Goal: Transaction & Acquisition: Purchase product/service

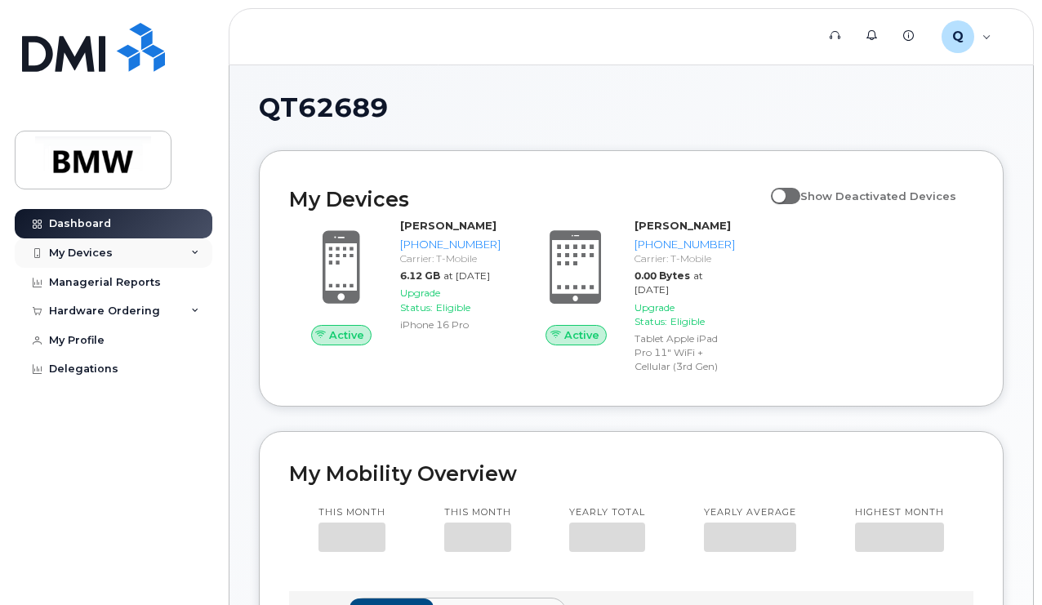
click at [169, 249] on div "My Devices" at bounding box center [114, 253] width 198 height 29
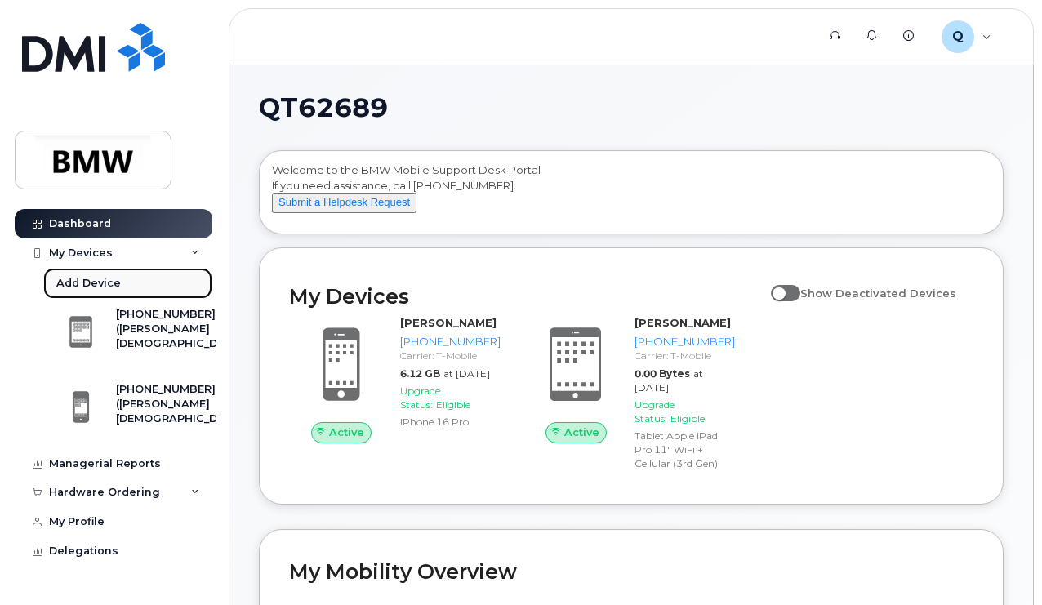
click at [84, 279] on div "Add Device" at bounding box center [88, 283] width 65 height 15
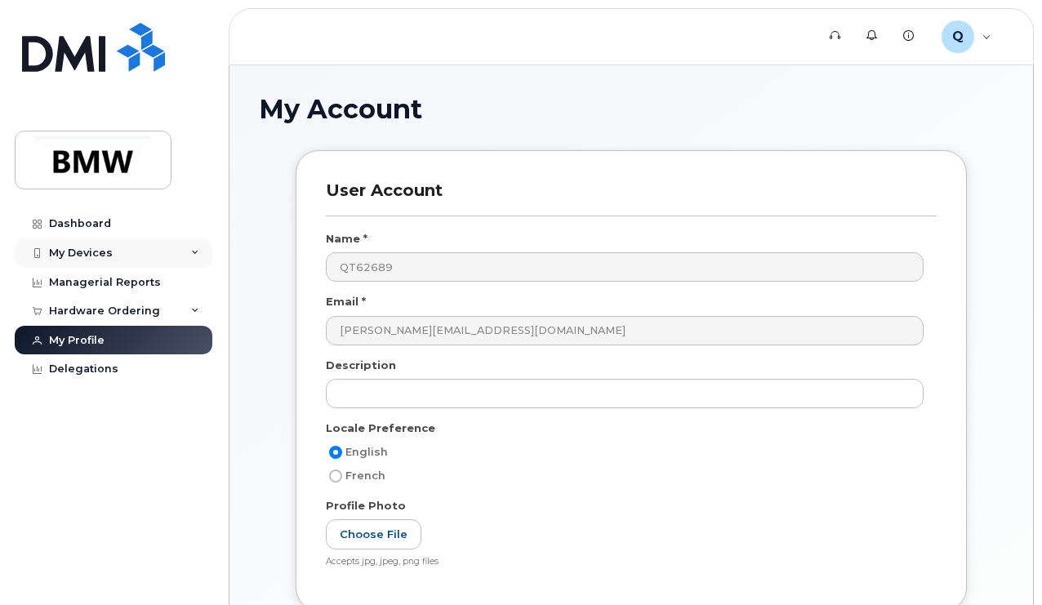
click at [69, 250] on div "My Devices" at bounding box center [81, 253] width 64 height 13
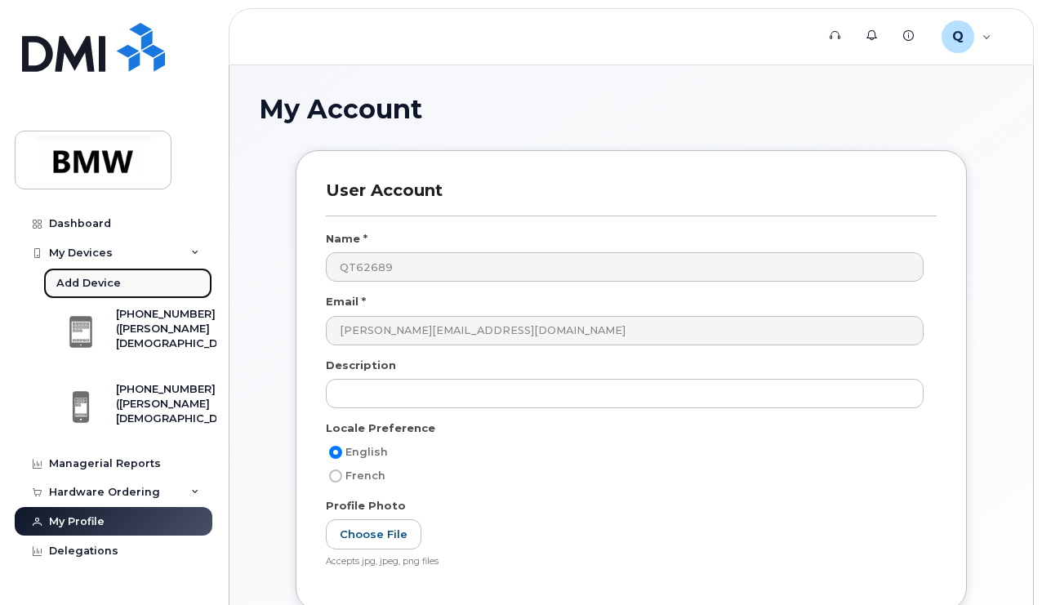
click at [72, 279] on div "Add Device" at bounding box center [88, 283] width 65 height 15
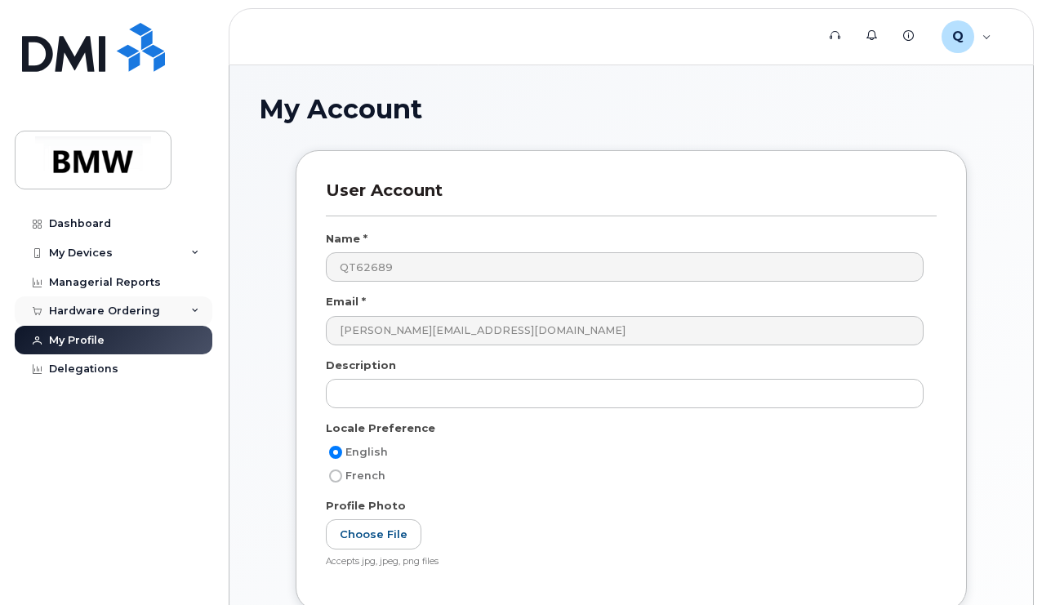
click at [177, 315] on div "Hardware Ordering" at bounding box center [114, 311] width 198 height 29
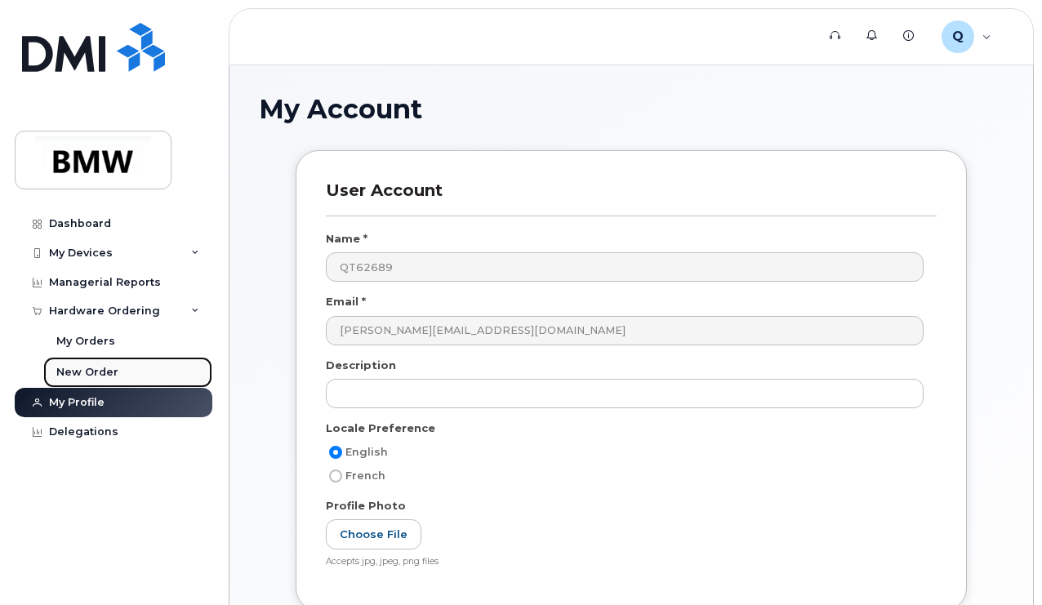
click at [69, 368] on div "New Order" at bounding box center [87, 372] width 62 height 15
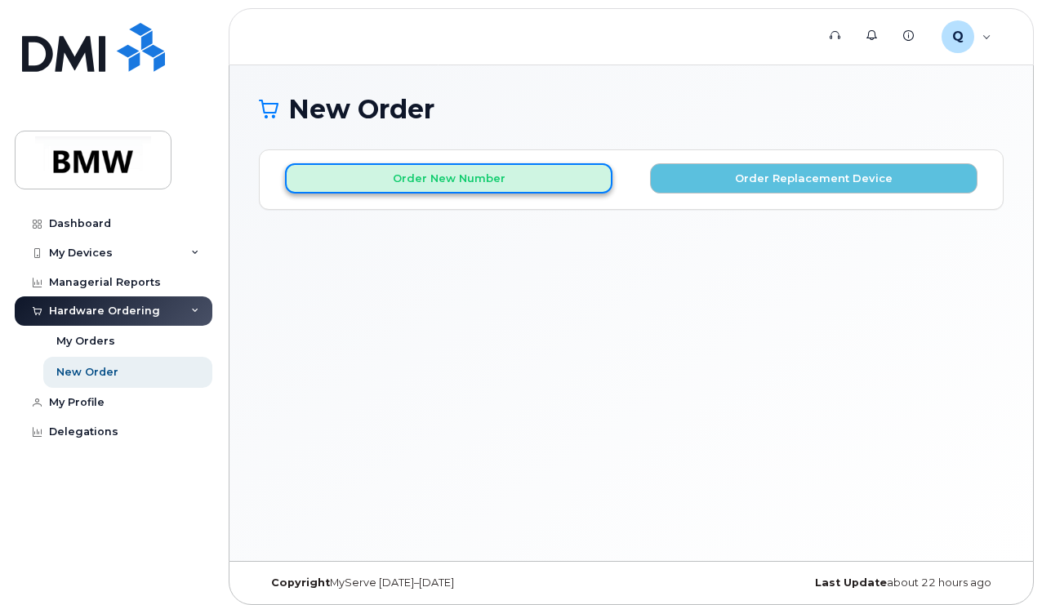
click at [505, 176] on button "Order New Number" at bounding box center [449, 178] width 328 height 30
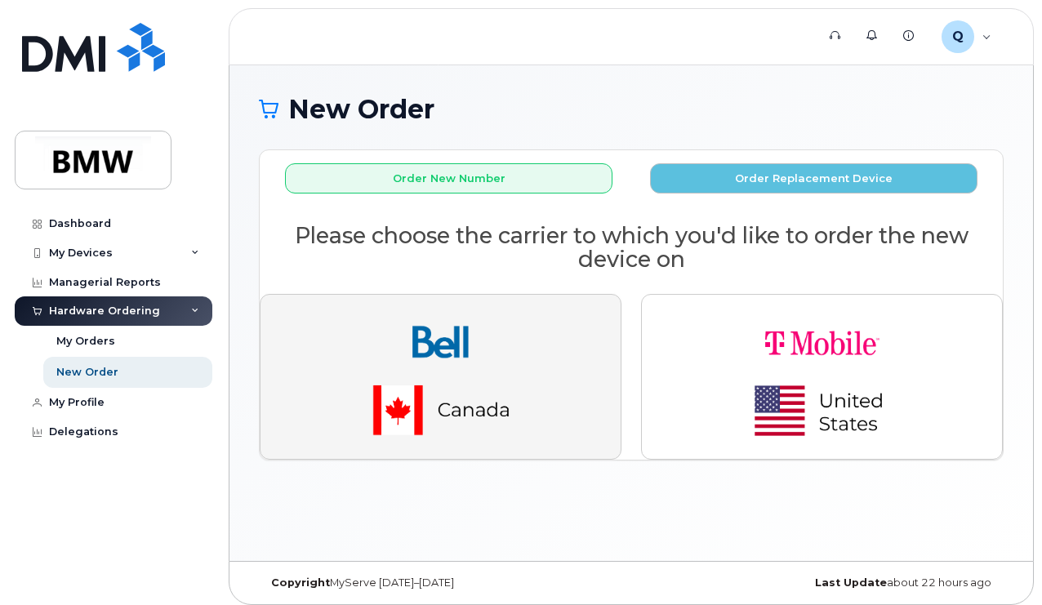
click at [489, 400] on img "button" at bounding box center [441, 376] width 229 height 137
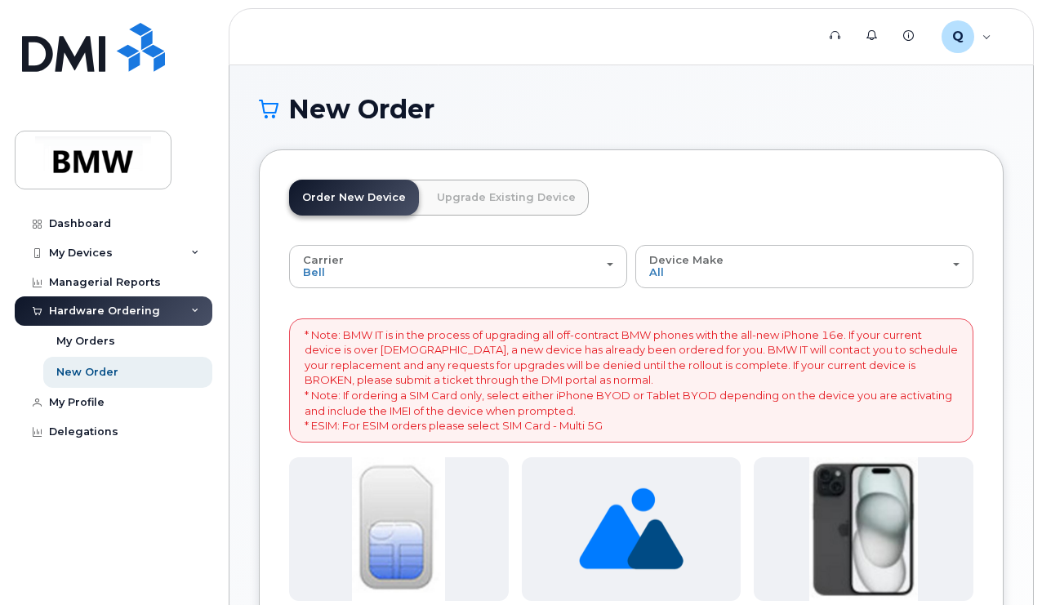
click at [493, 208] on link "Upgrade Existing Device" at bounding box center [506, 198] width 165 height 36
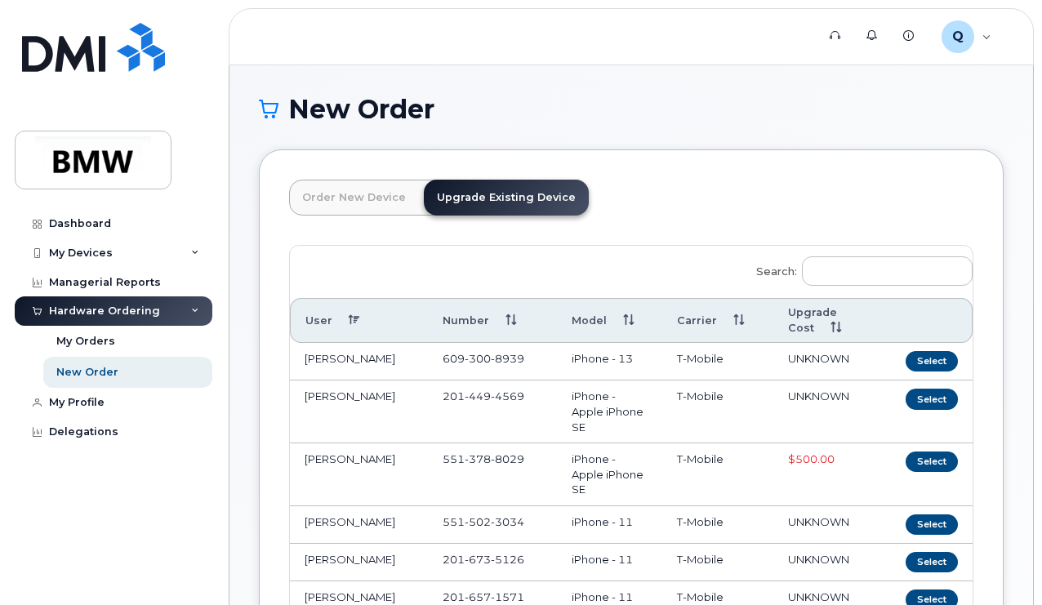
click at [387, 200] on link "Order New Device" at bounding box center [354, 198] width 130 height 36
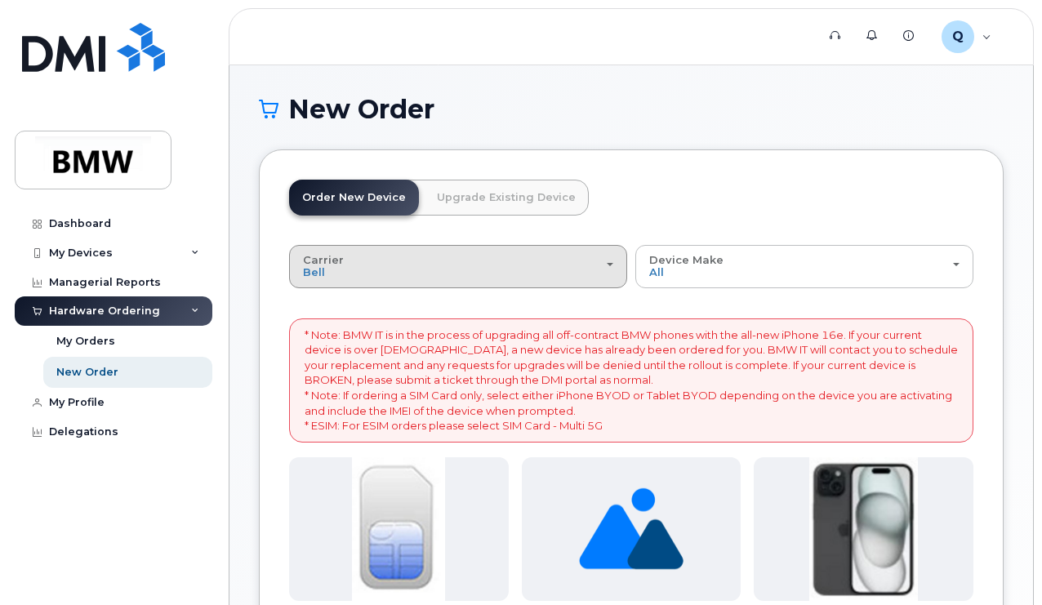
click at [461, 261] on div "Carrier Bell T-Mobile" at bounding box center [458, 266] width 310 height 25
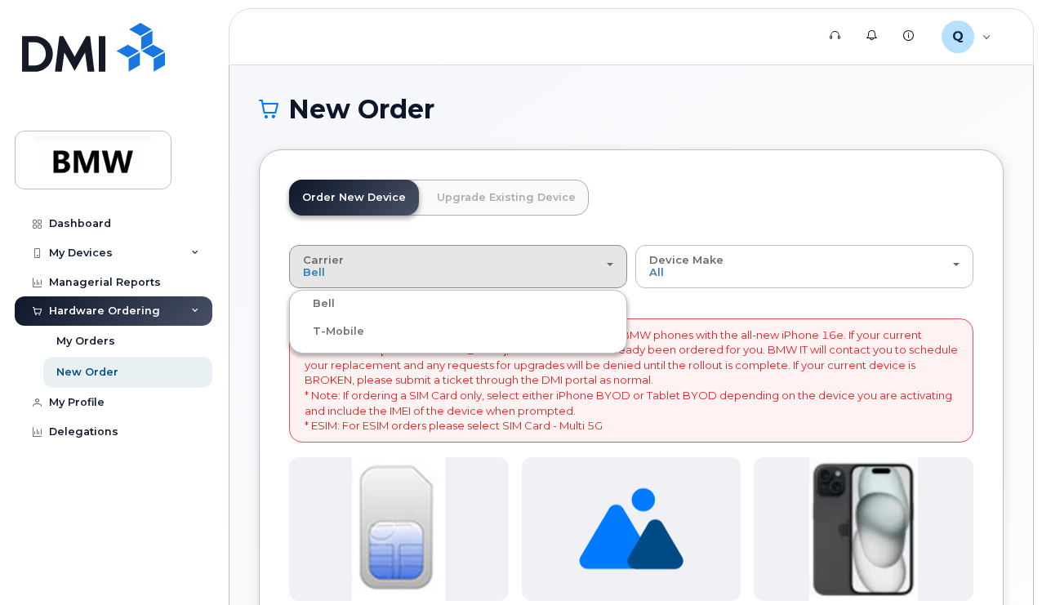
click at [355, 328] on label "T-Mobile" at bounding box center [328, 332] width 71 height 20
click at [0, 0] on input "T-Mobile" at bounding box center [0, 0] width 0 height 0
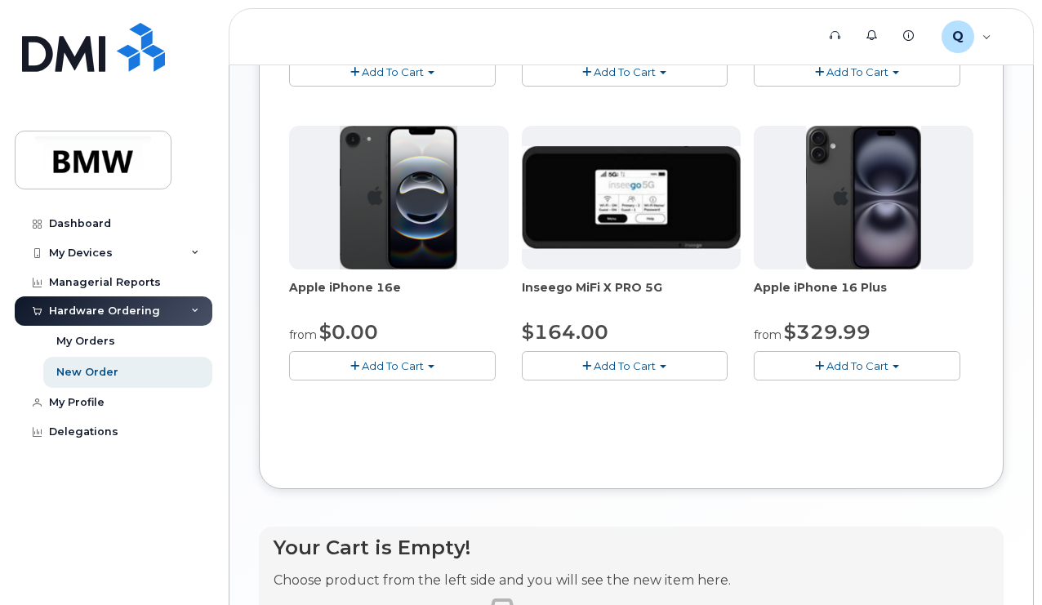
scroll to position [659, 0]
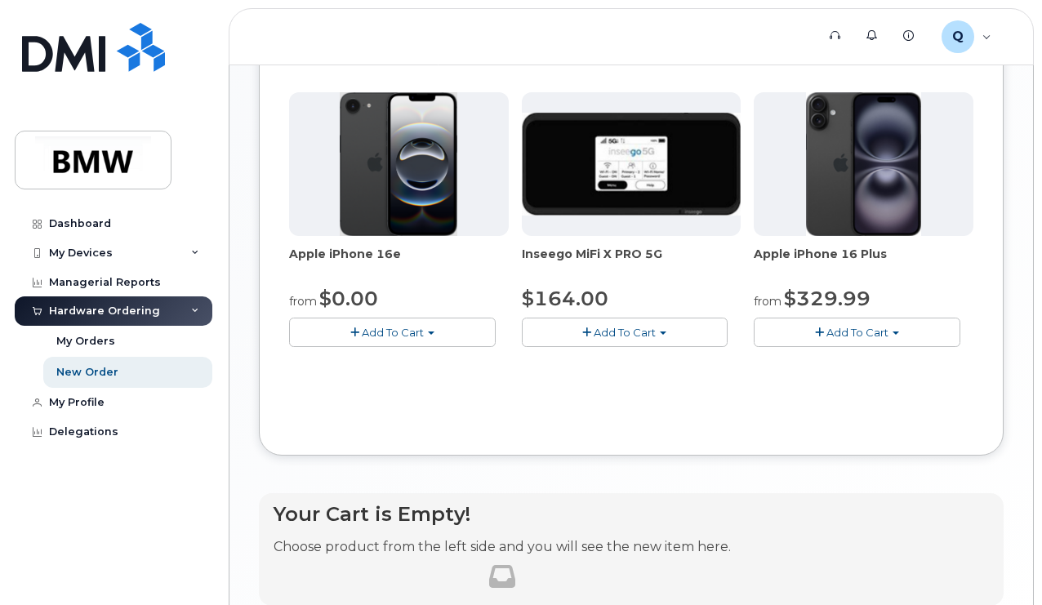
click at [377, 236] on img at bounding box center [399, 164] width 118 height 144
click at [332, 279] on span "Apple iPhone 16e" at bounding box center [399, 262] width 220 height 33
click at [396, 346] on button "Add To Cart" at bounding box center [392, 332] width 207 height 29
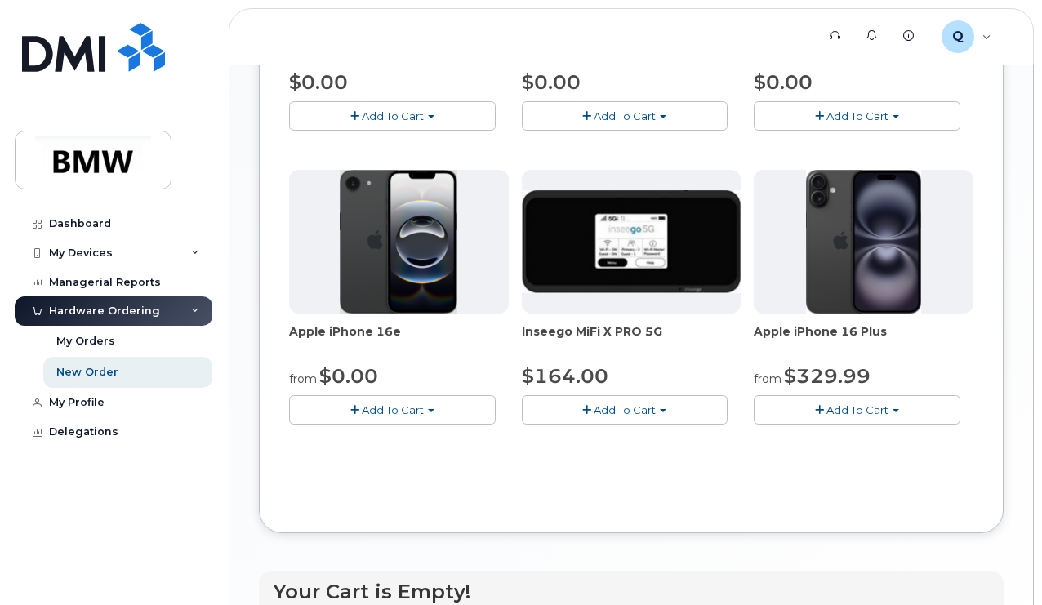
scroll to position [584, 0]
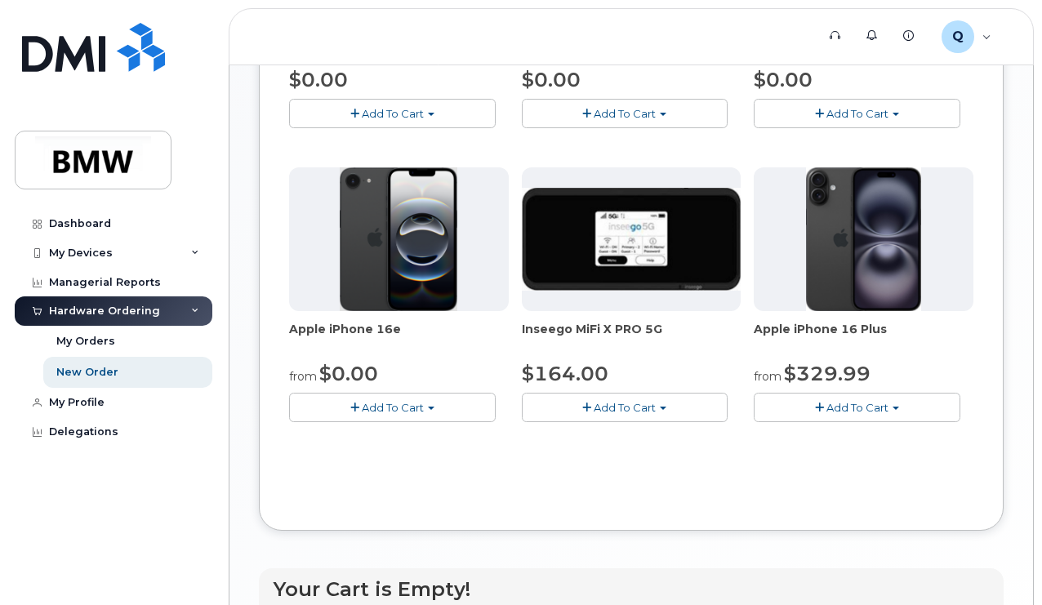
click at [893, 410] on span "button" at bounding box center [896, 408] width 7 height 3
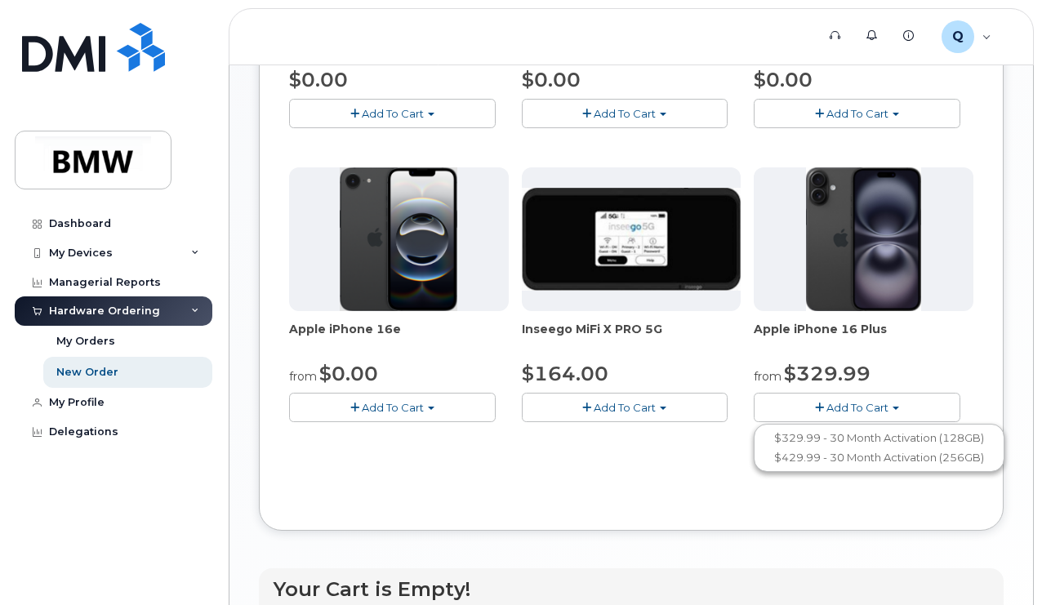
click at [777, 301] on div "Order New Device Upgrade Existing Device Order new device and new line Order ne…" at bounding box center [631, 48] width 745 height 966
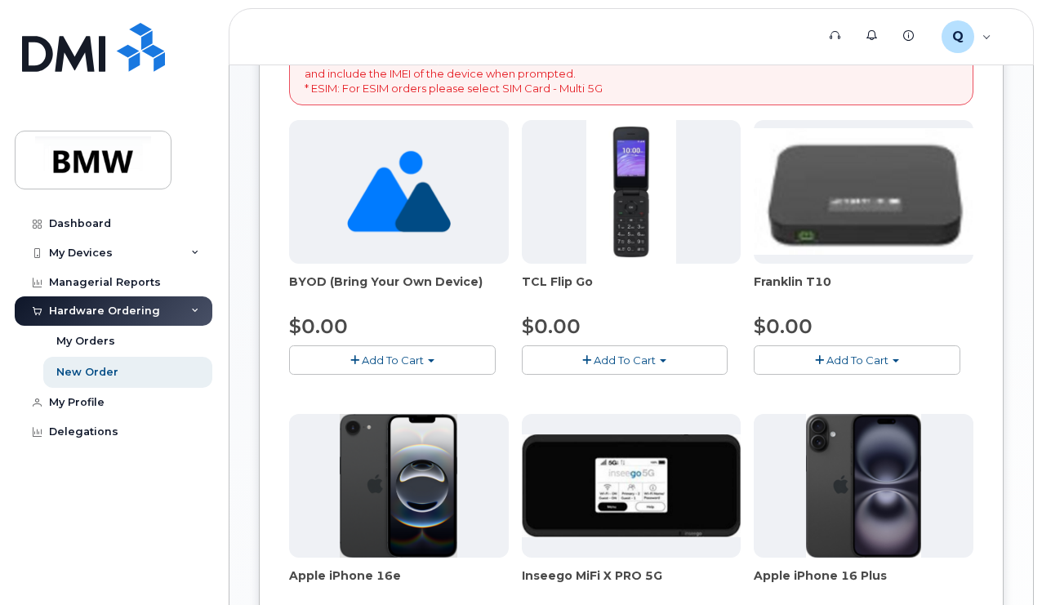
scroll to position [344, 0]
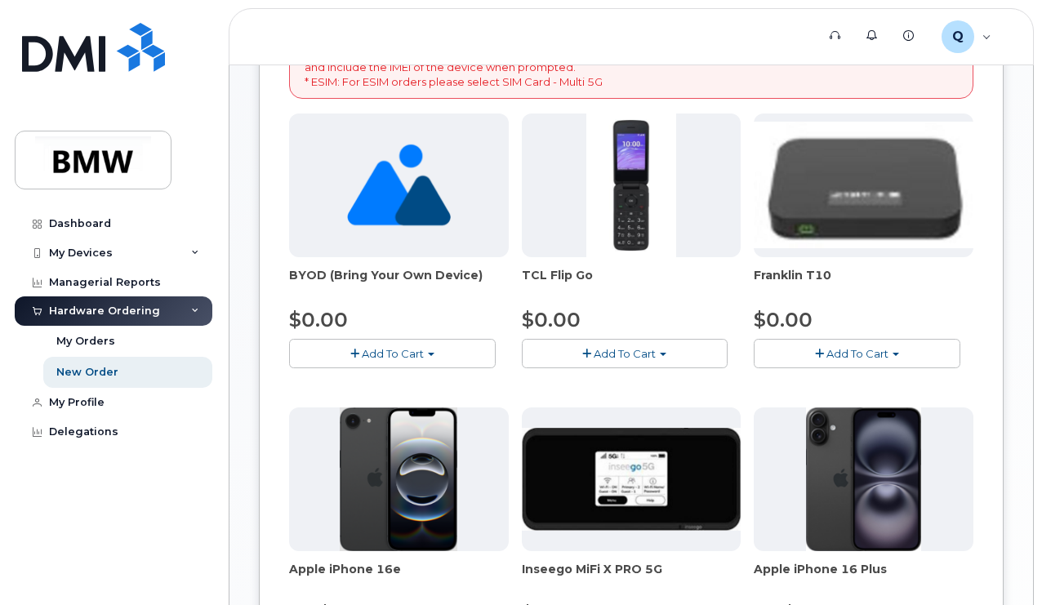
click at [395, 368] on button "Add To Cart" at bounding box center [392, 353] width 207 height 29
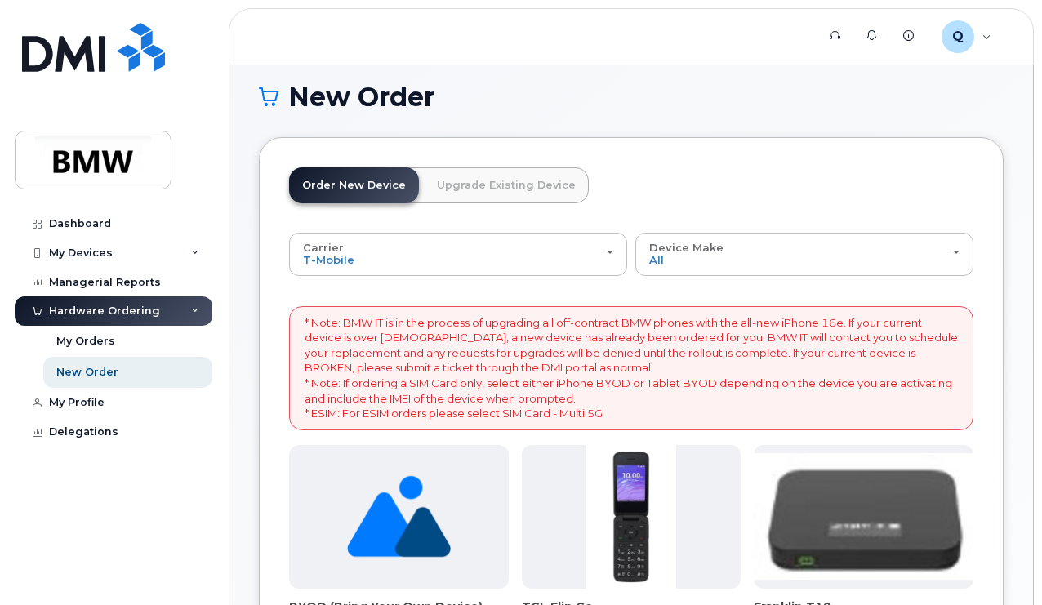
scroll to position [0, 0]
